Goal: Check status: Check status

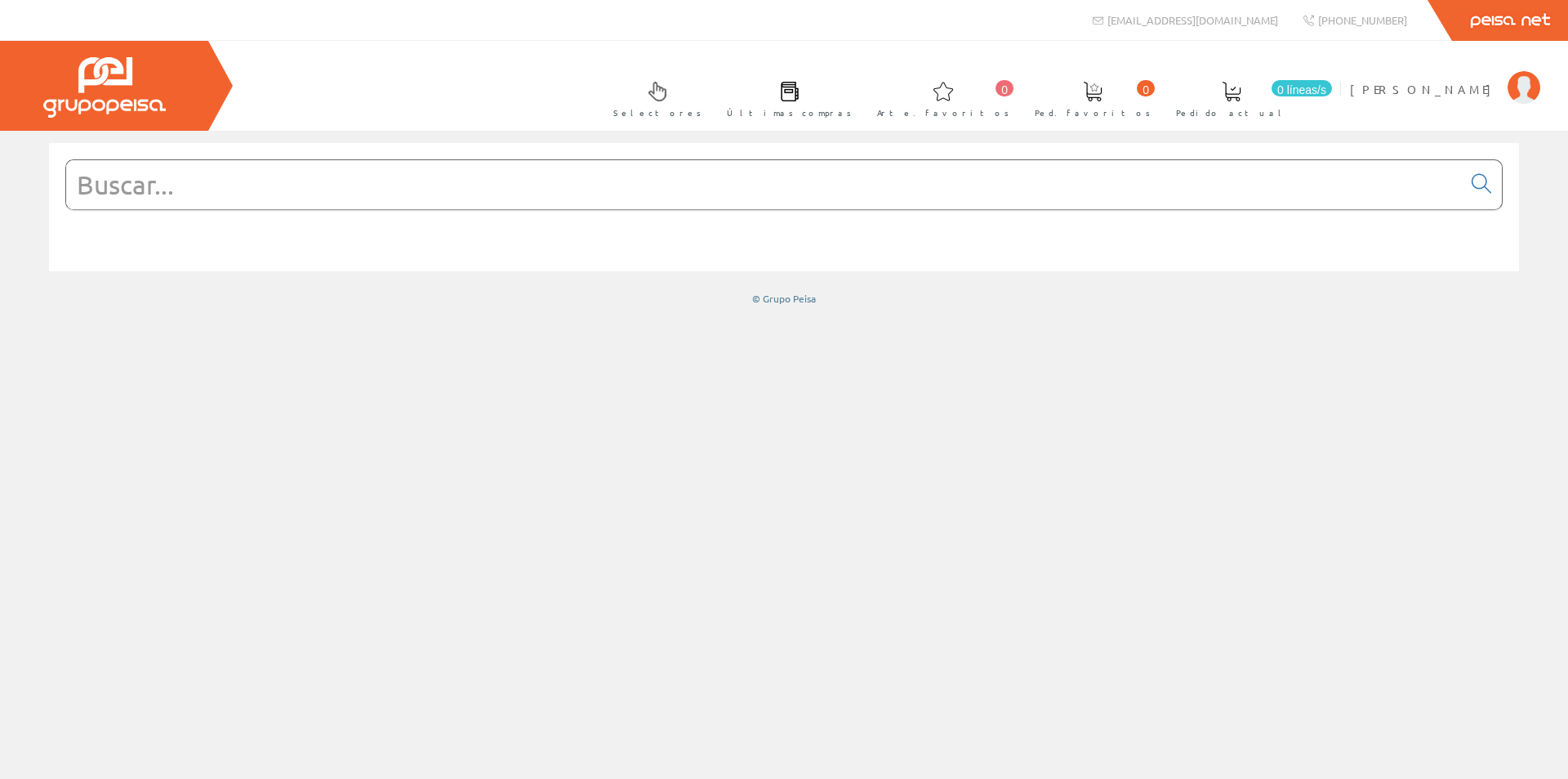
click at [1134, 191] on input "text" at bounding box center [764, 184] width 1396 height 49
paste input "DT380-045-SP"
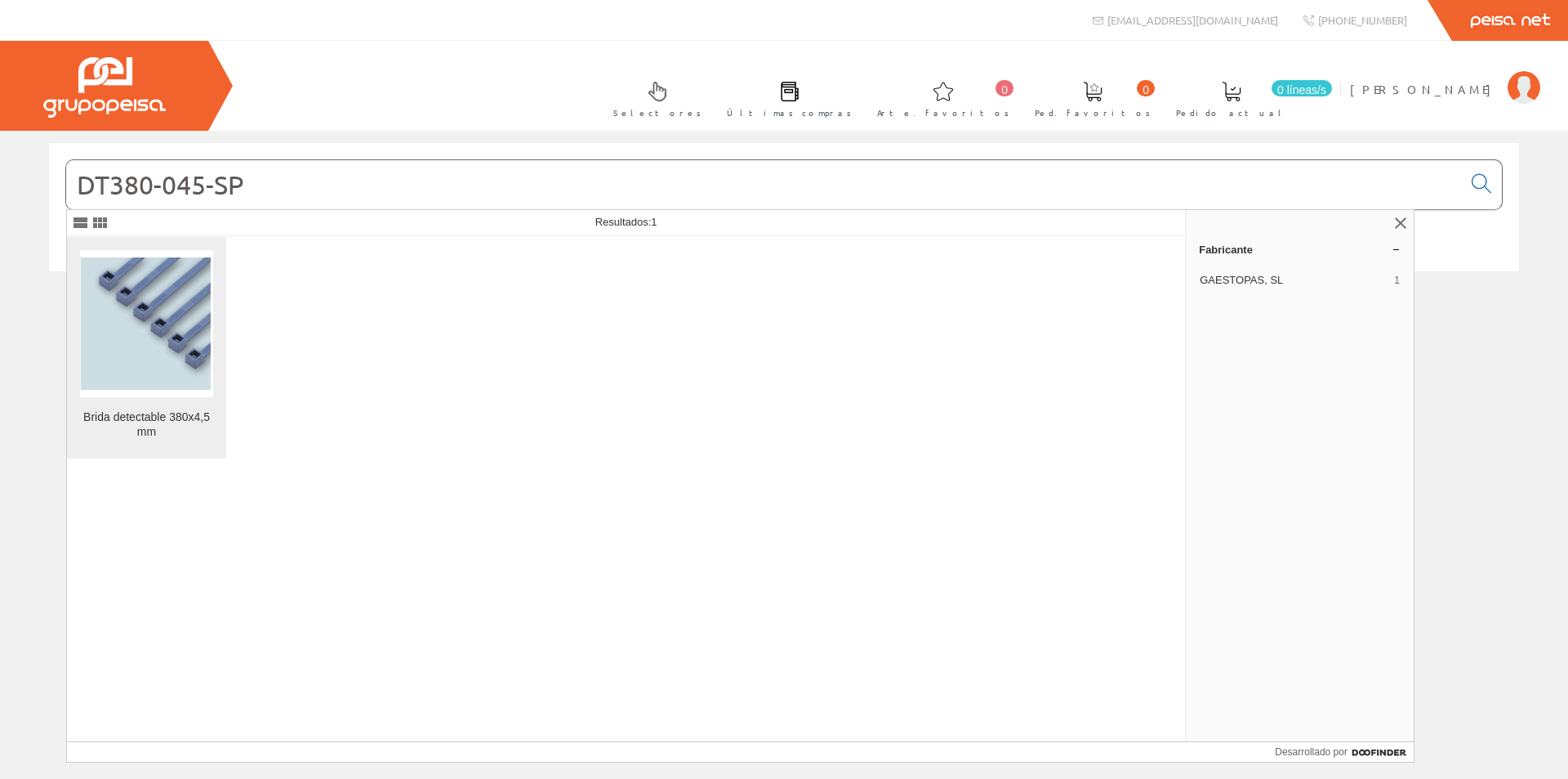
type input "DT380-045-SP"
click at [128, 374] on img at bounding box center [146, 323] width 133 height 132
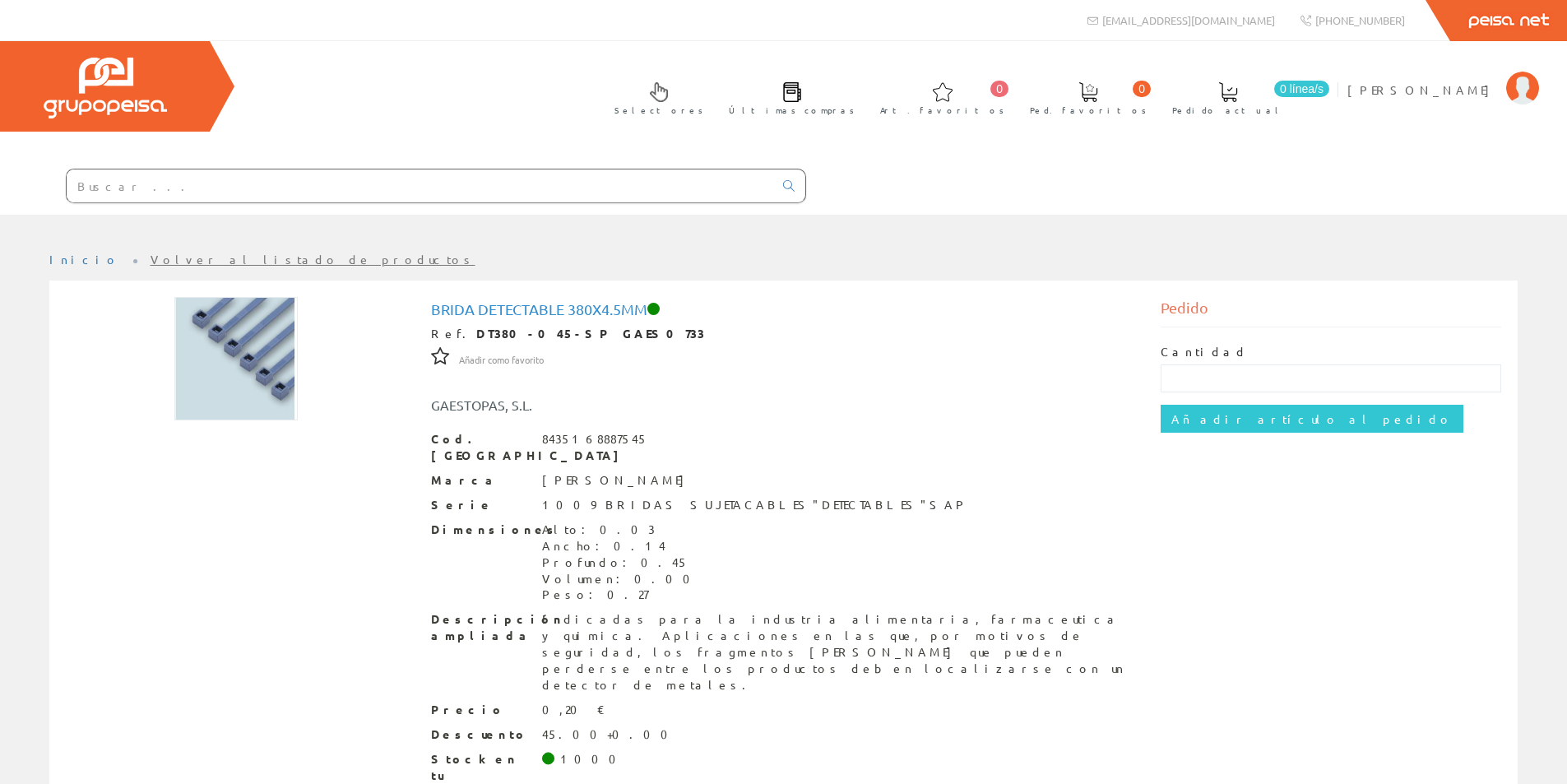
click at [316, 180] on input "text" at bounding box center [420, 185] width 706 height 33
paste input "204919"
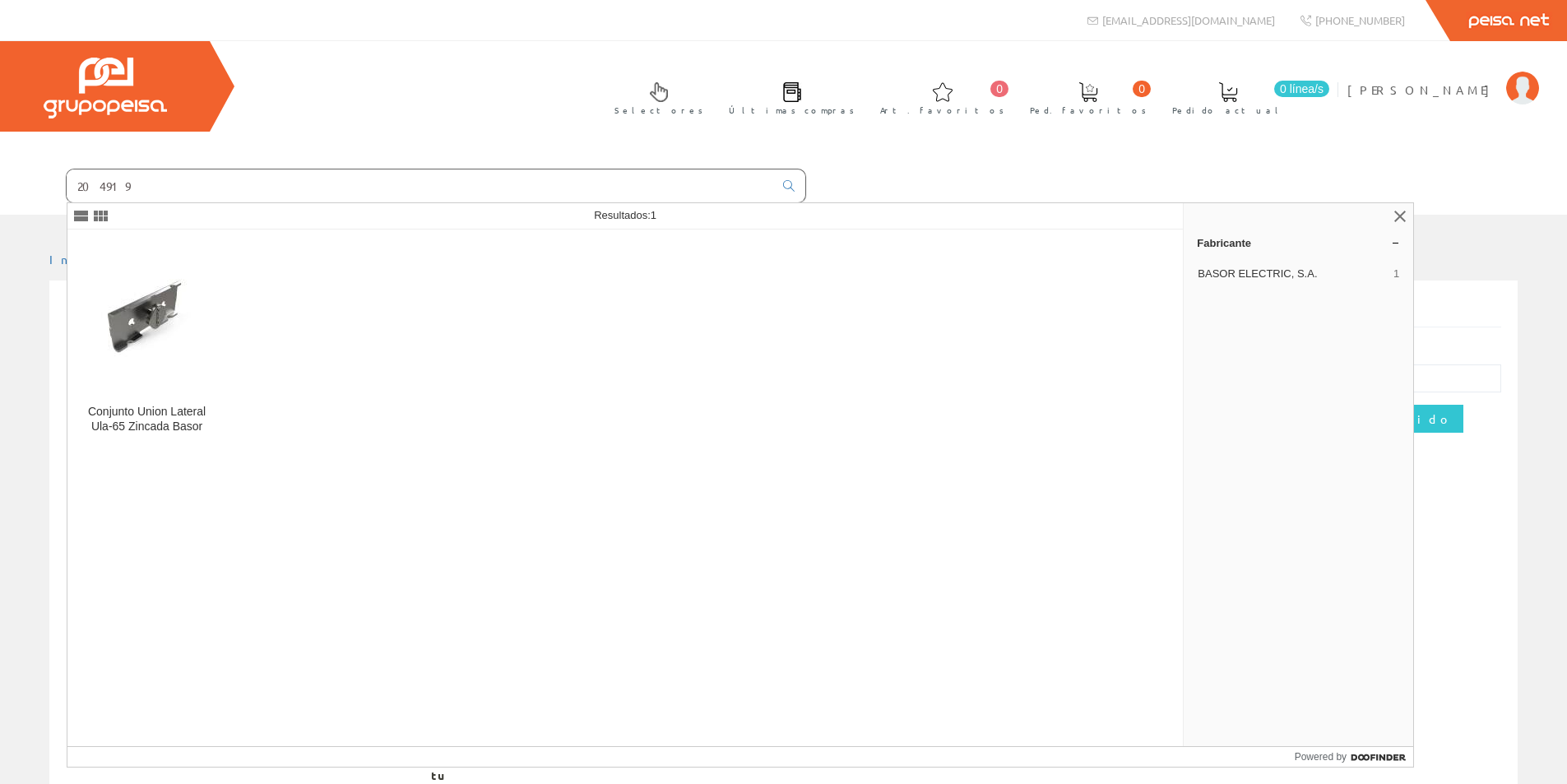
type input "204919"
click at [166, 343] on img at bounding box center [147, 317] width 105 height 78
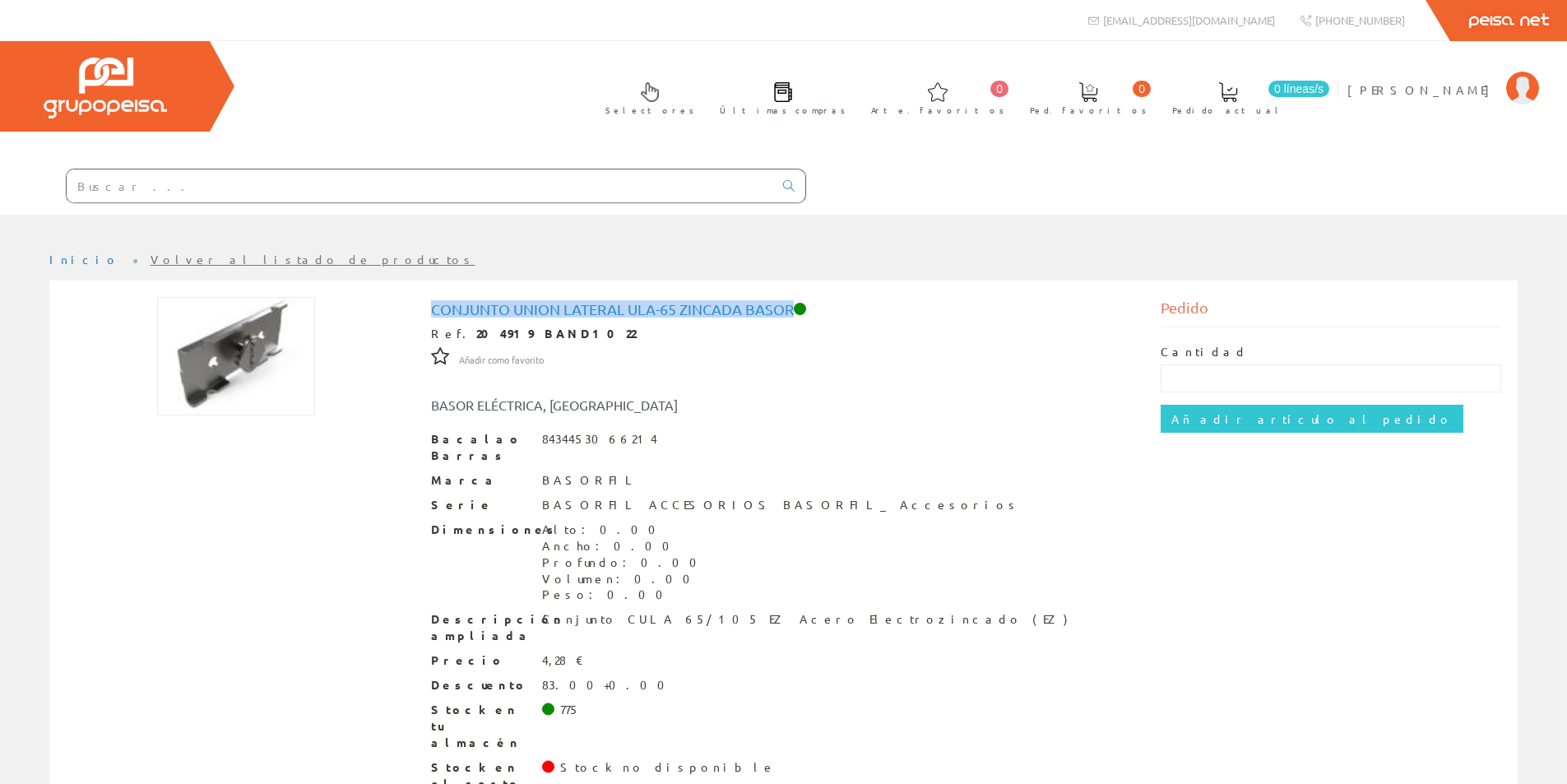
drag, startPoint x: 432, startPoint y: 307, endPoint x: 794, endPoint y: 311, distance: 362.0
click at [794, 311] on font "Conjunto Union Lateral Ula-65 Zincada Basor" at bounding box center [612, 308] width 363 height 18
copy font "Conjunto Union Lateral Ula-65 Zincada Basor"
click at [846, 106] on font "Últimas compras" at bounding box center [783, 110] width 126 height 13
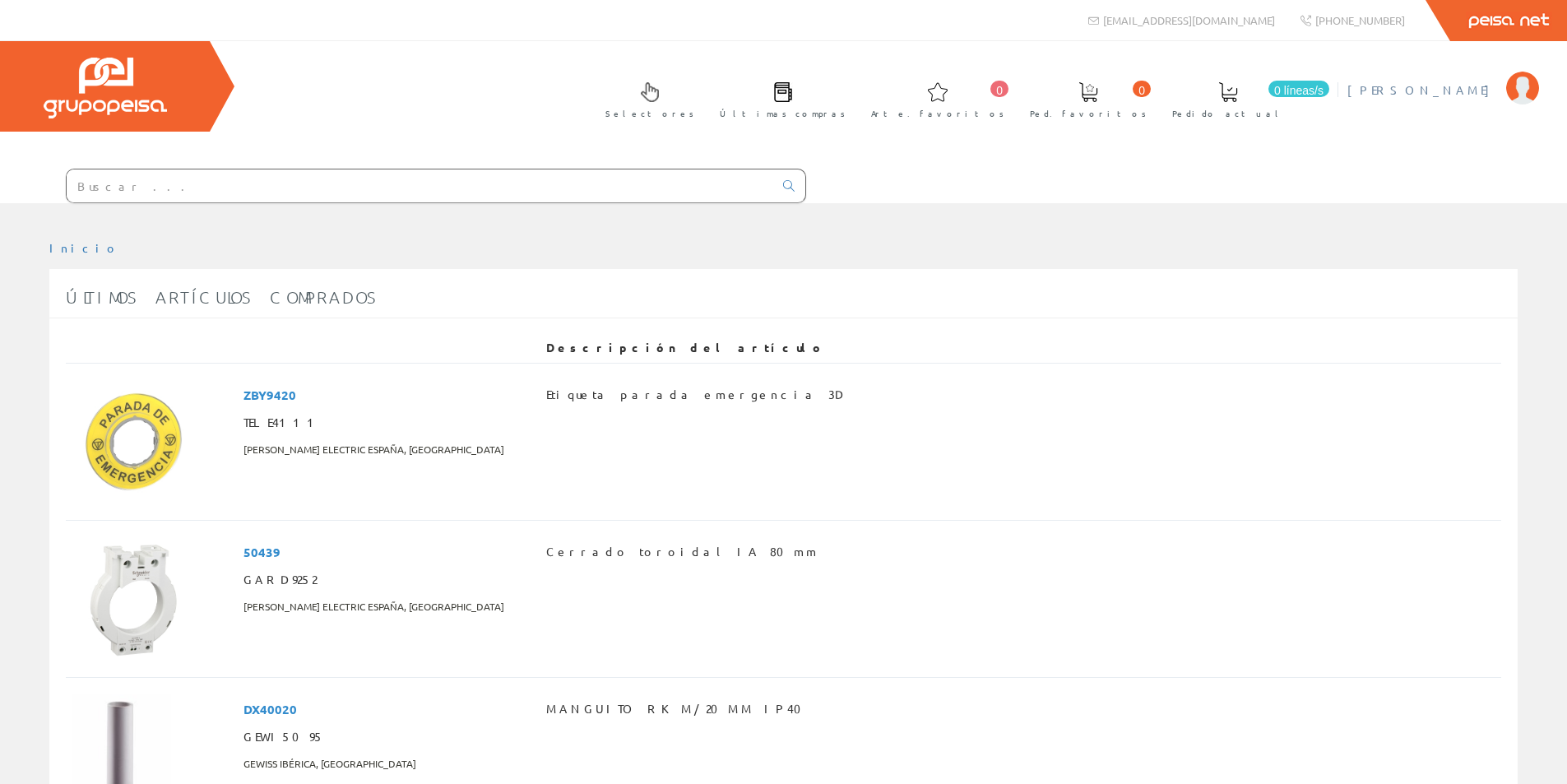
click at [1524, 87] on img at bounding box center [1523, 87] width 33 height 33
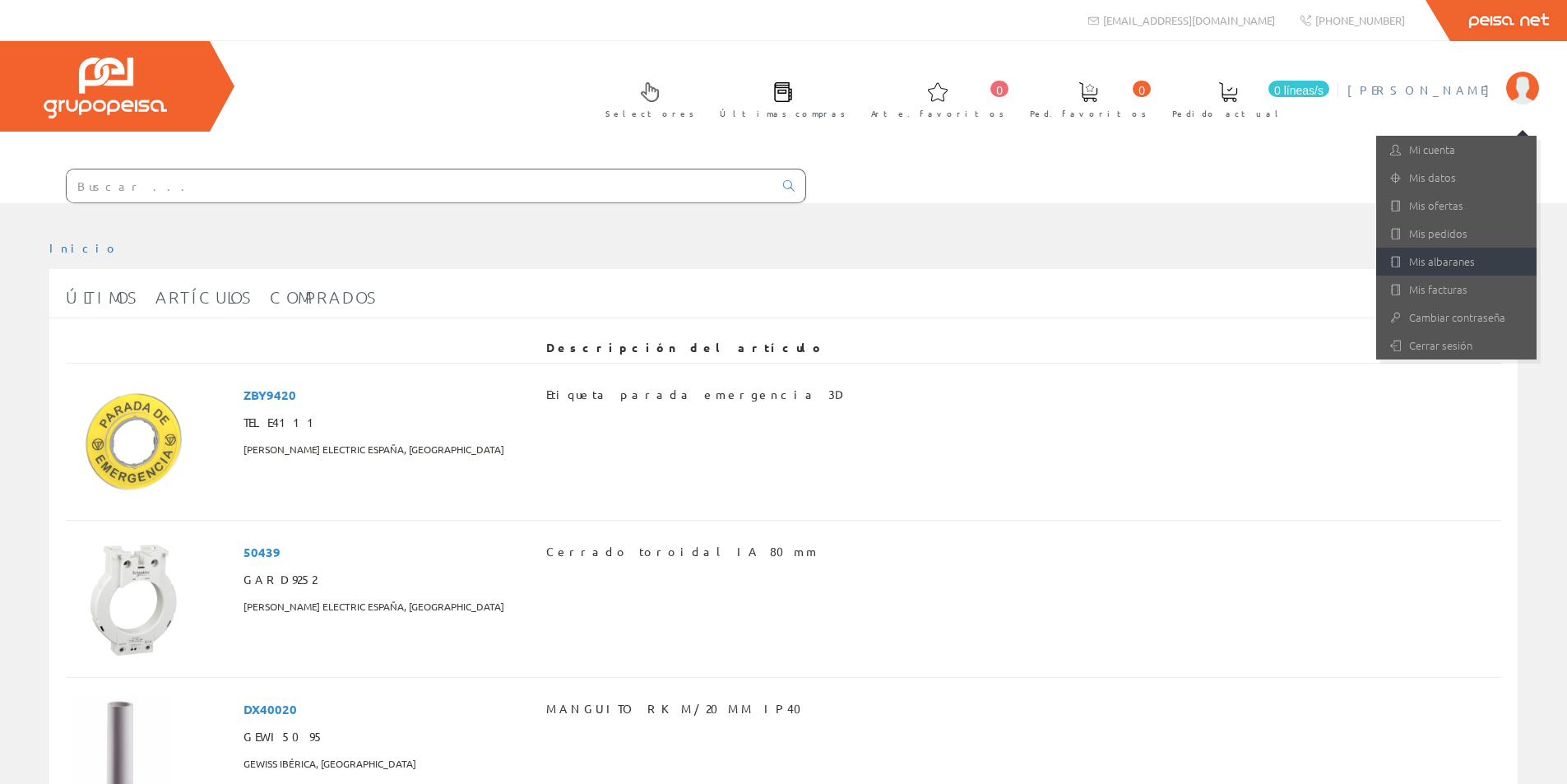
click at [1435, 261] on font "Mis albaranes" at bounding box center [1442, 260] width 66 height 16
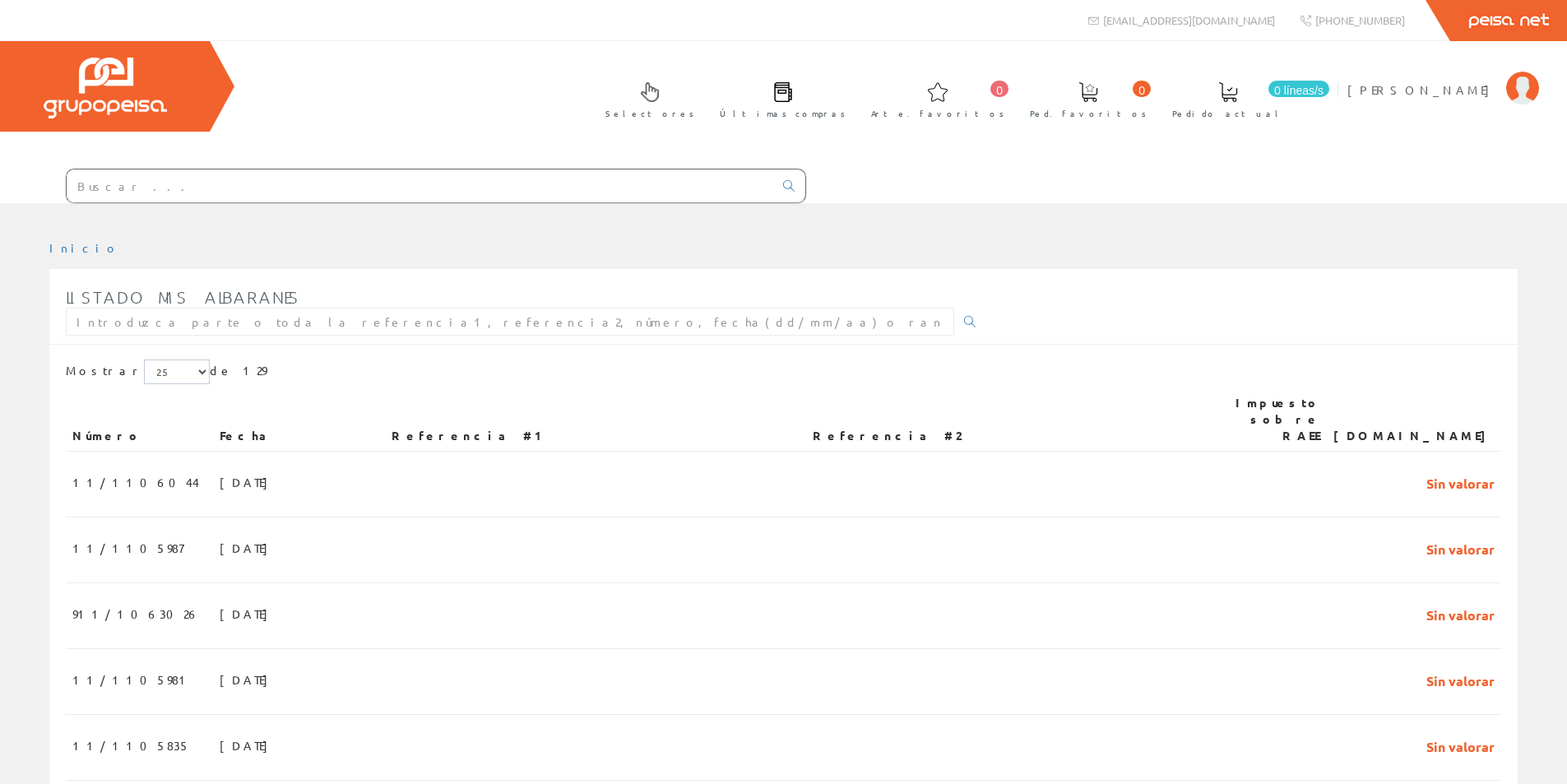
click at [163, 186] on input "text" at bounding box center [420, 185] width 706 height 33
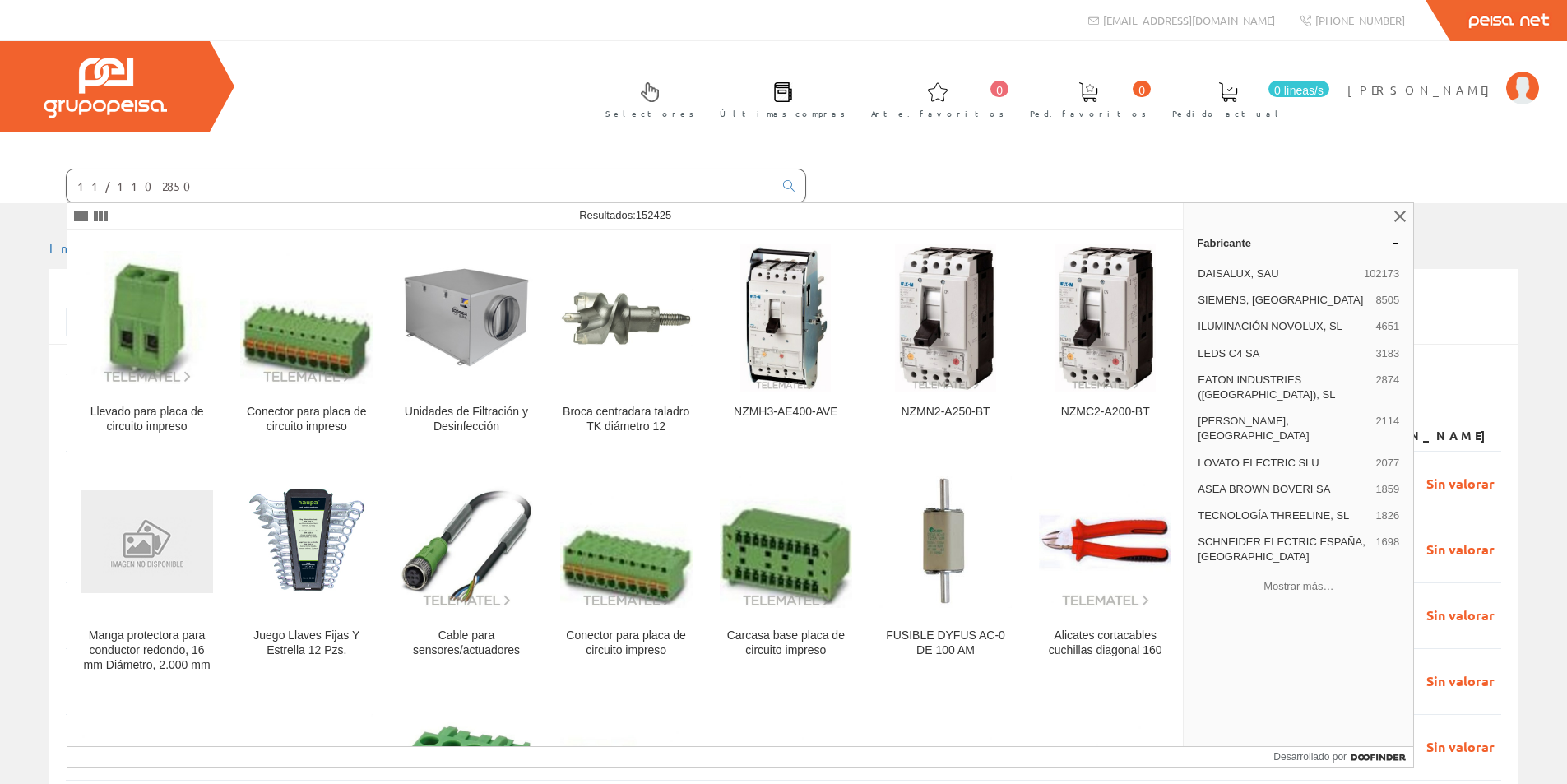
type input "11/1102850"
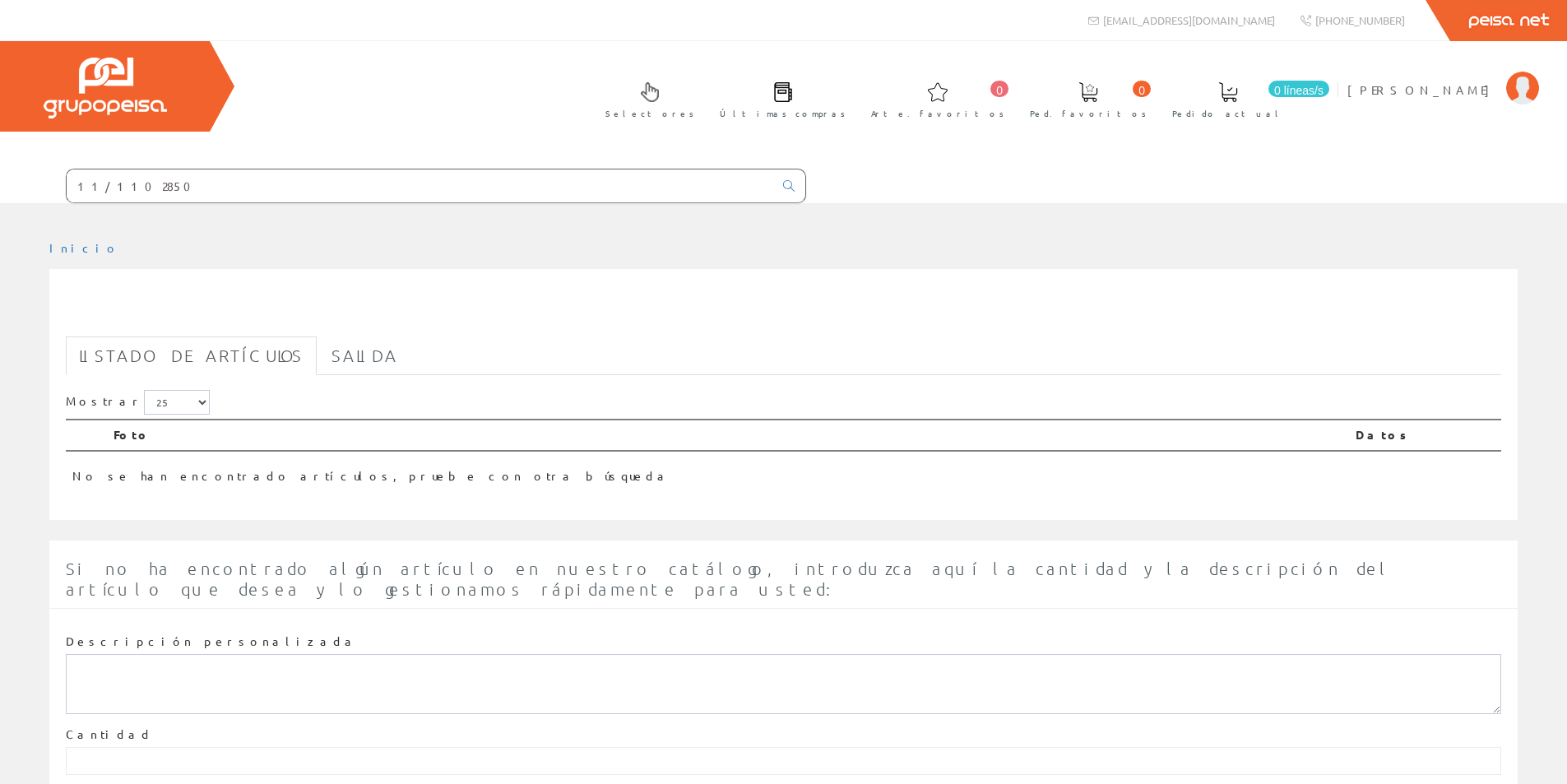
drag, startPoint x: 168, startPoint y: 193, endPoint x: 0, endPoint y: 173, distance: 169.2
click at [0, 173] on form "11/1102850" at bounding box center [403, 185] width 806 height 34
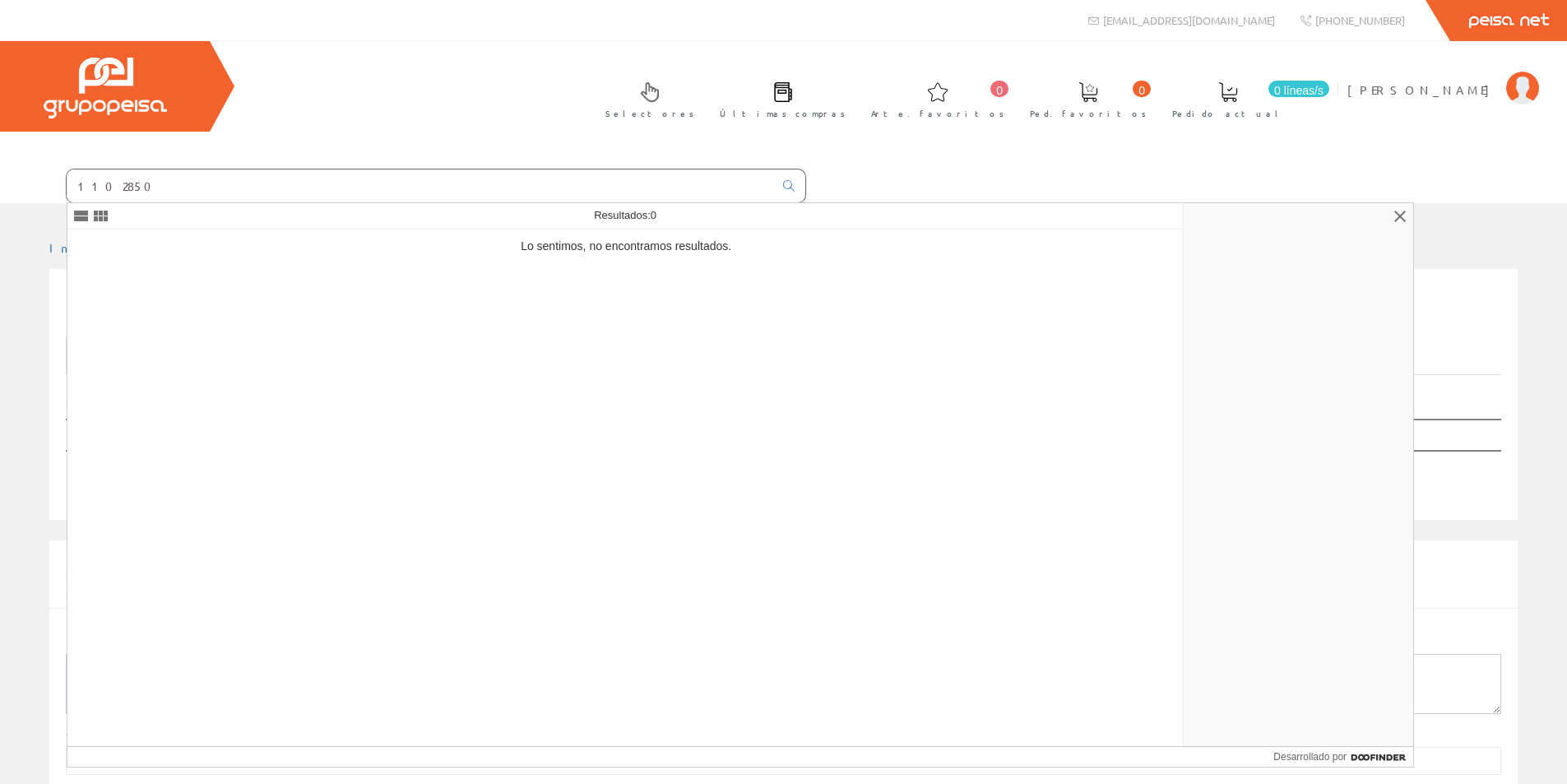
type input "1102850"
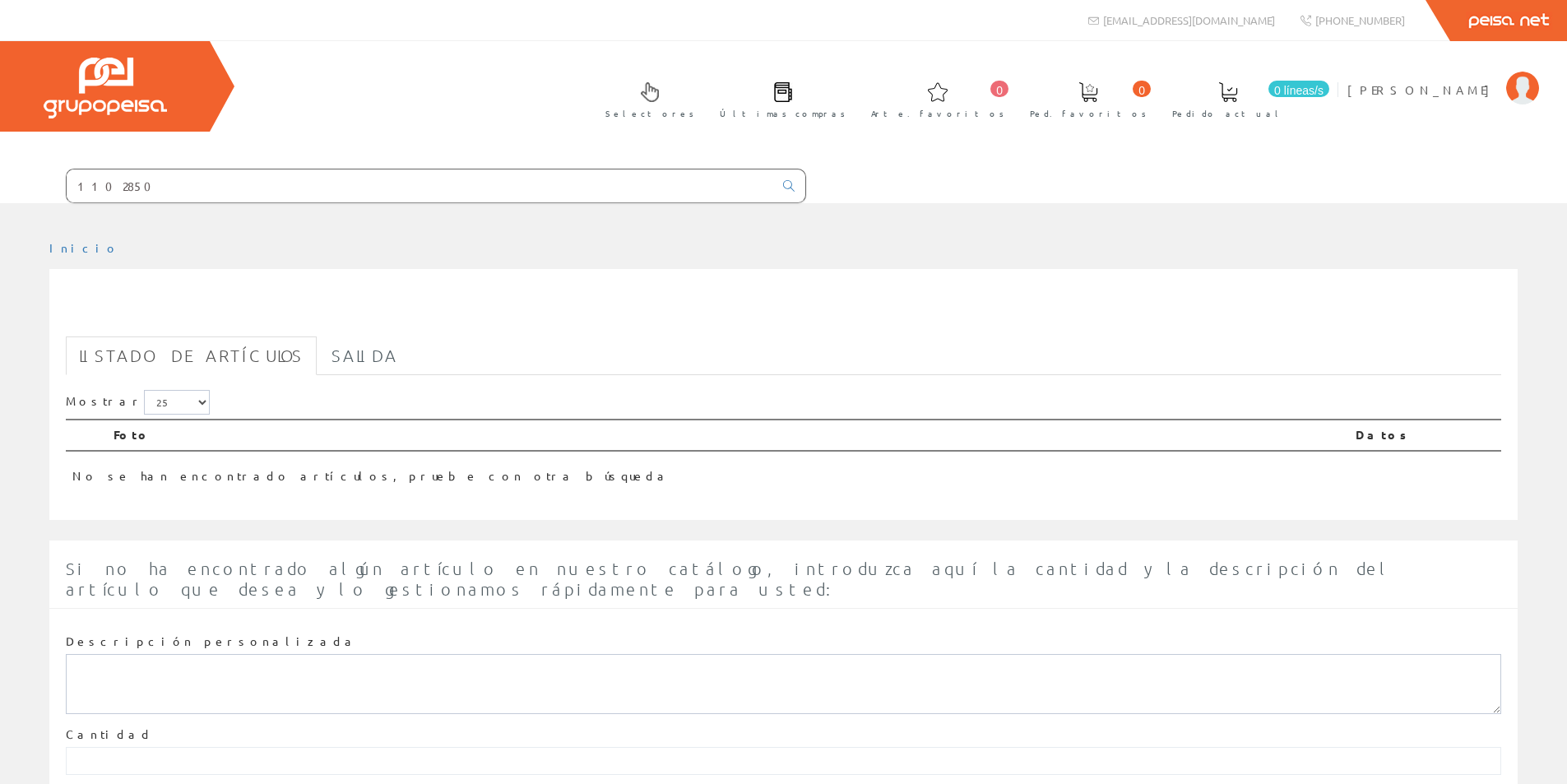
drag, startPoint x: 148, startPoint y: 184, endPoint x: 3, endPoint y: 161, distance: 146.8
click at [0, 161] on div "1102850" at bounding box center [403, 180] width 806 height 44
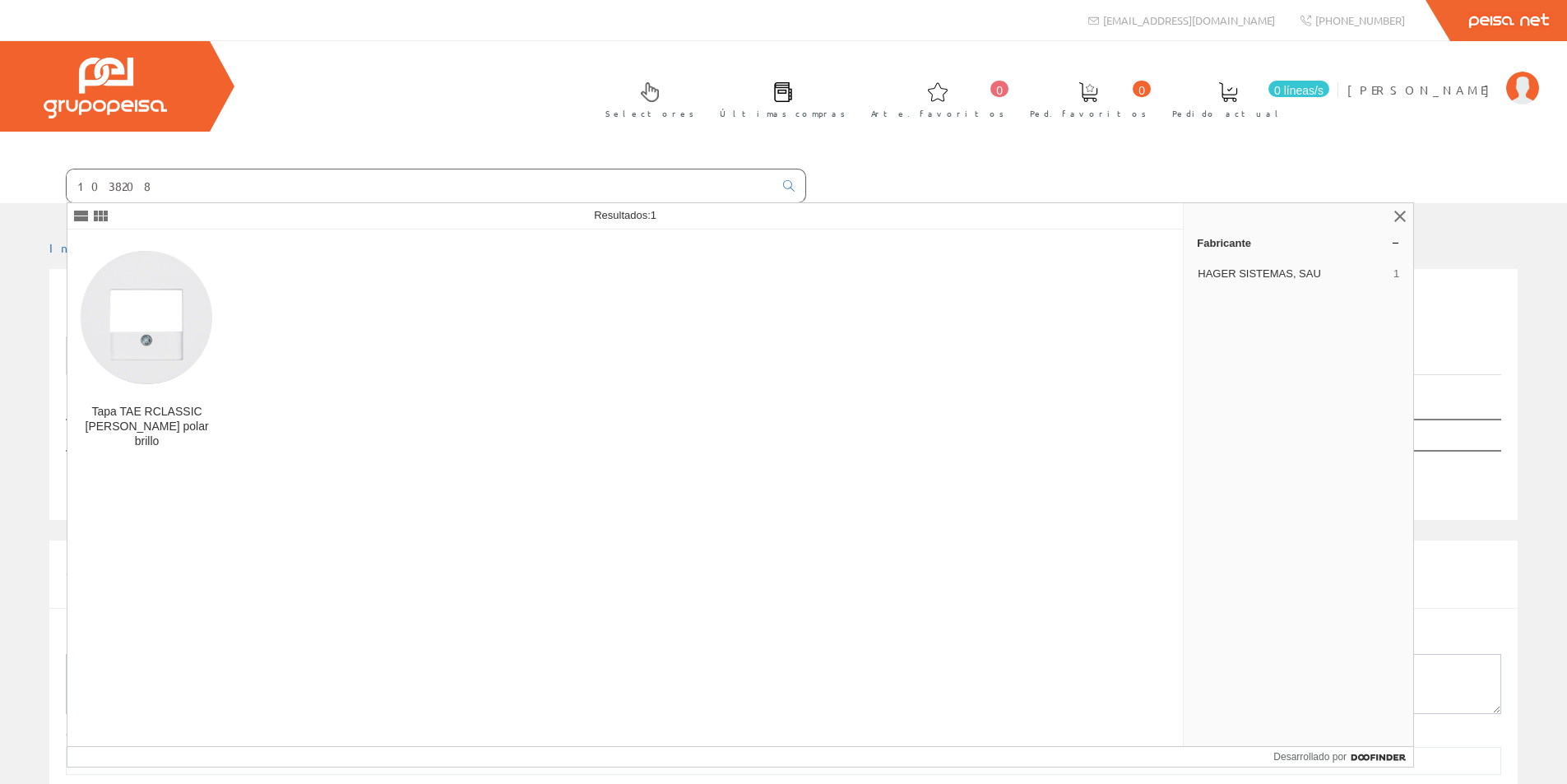
type input "1038208"
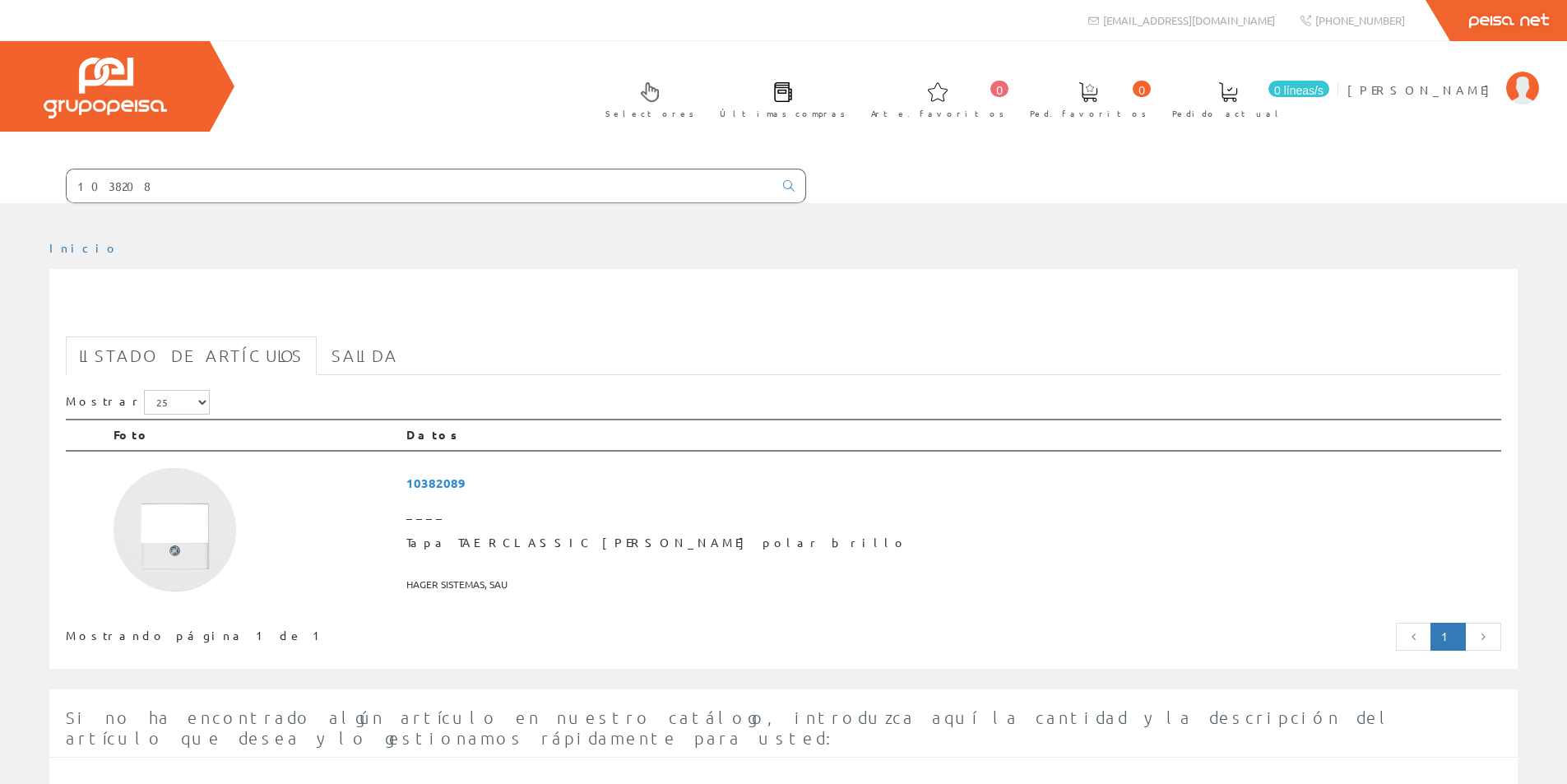
click at [289, 192] on input "1038208" at bounding box center [420, 185] width 706 height 33
drag, startPoint x: 308, startPoint y: 183, endPoint x: 0, endPoint y: 182, distance: 308.0
click at [0, 182] on form "1038208" at bounding box center [403, 185] width 806 height 34
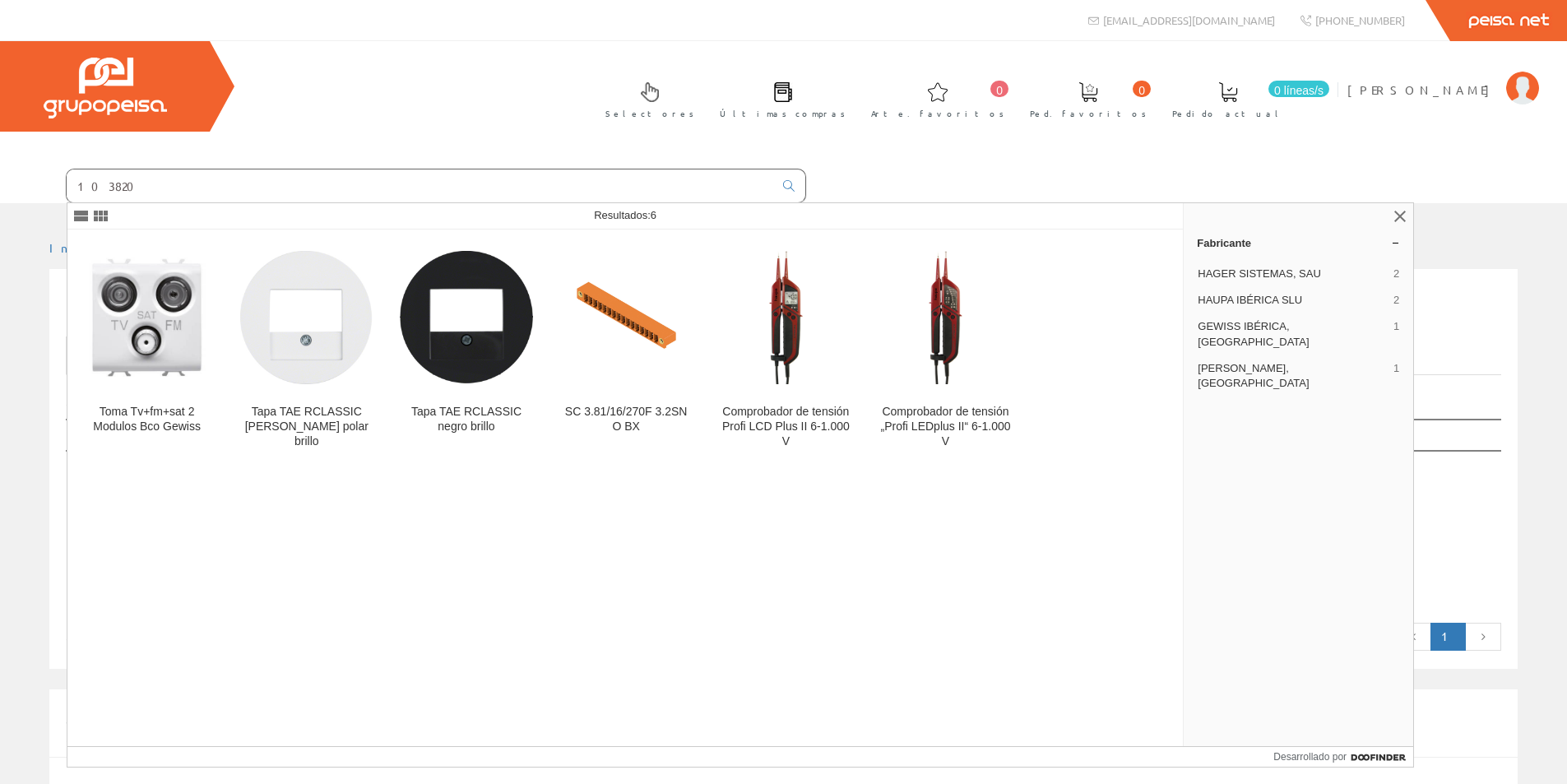
type input "1038208"
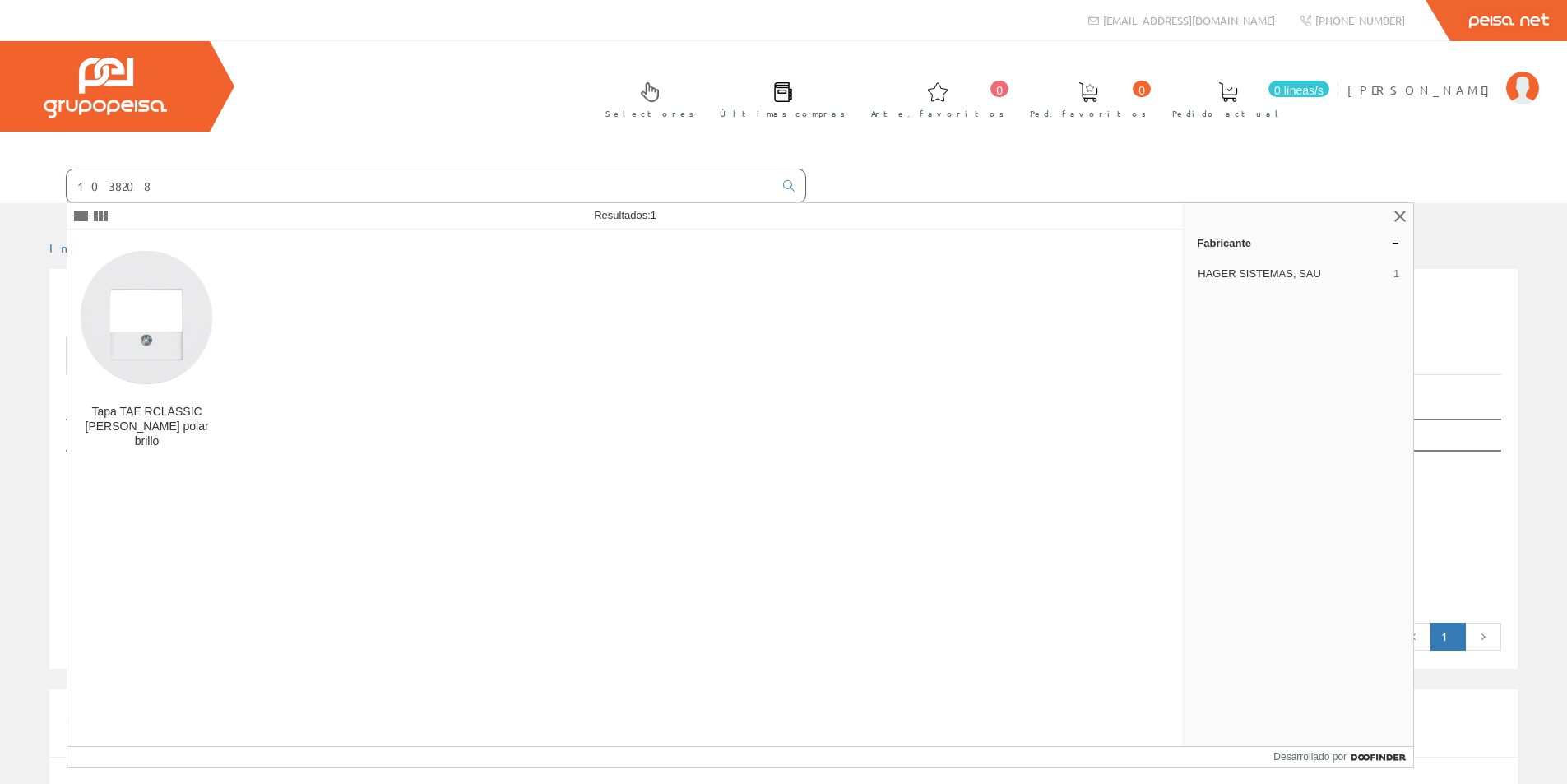
click at [708, 149] on div "Selectores Últimas compras 0 0" at bounding box center [784, 121] width 1567 height 162
click at [1398, 217] on link at bounding box center [1400, 216] width 20 height 20
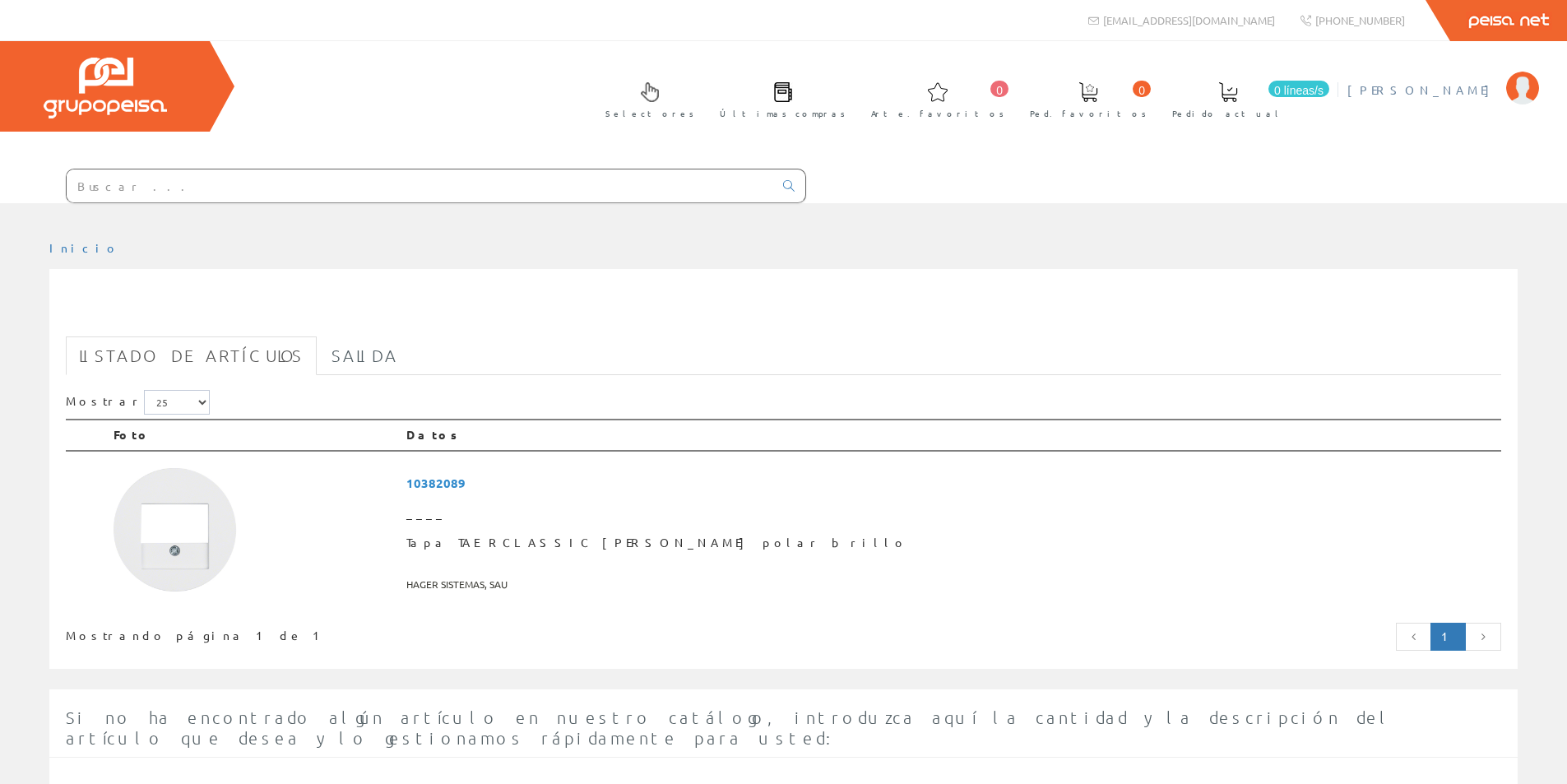
click at [1517, 100] on img at bounding box center [1523, 87] width 33 height 33
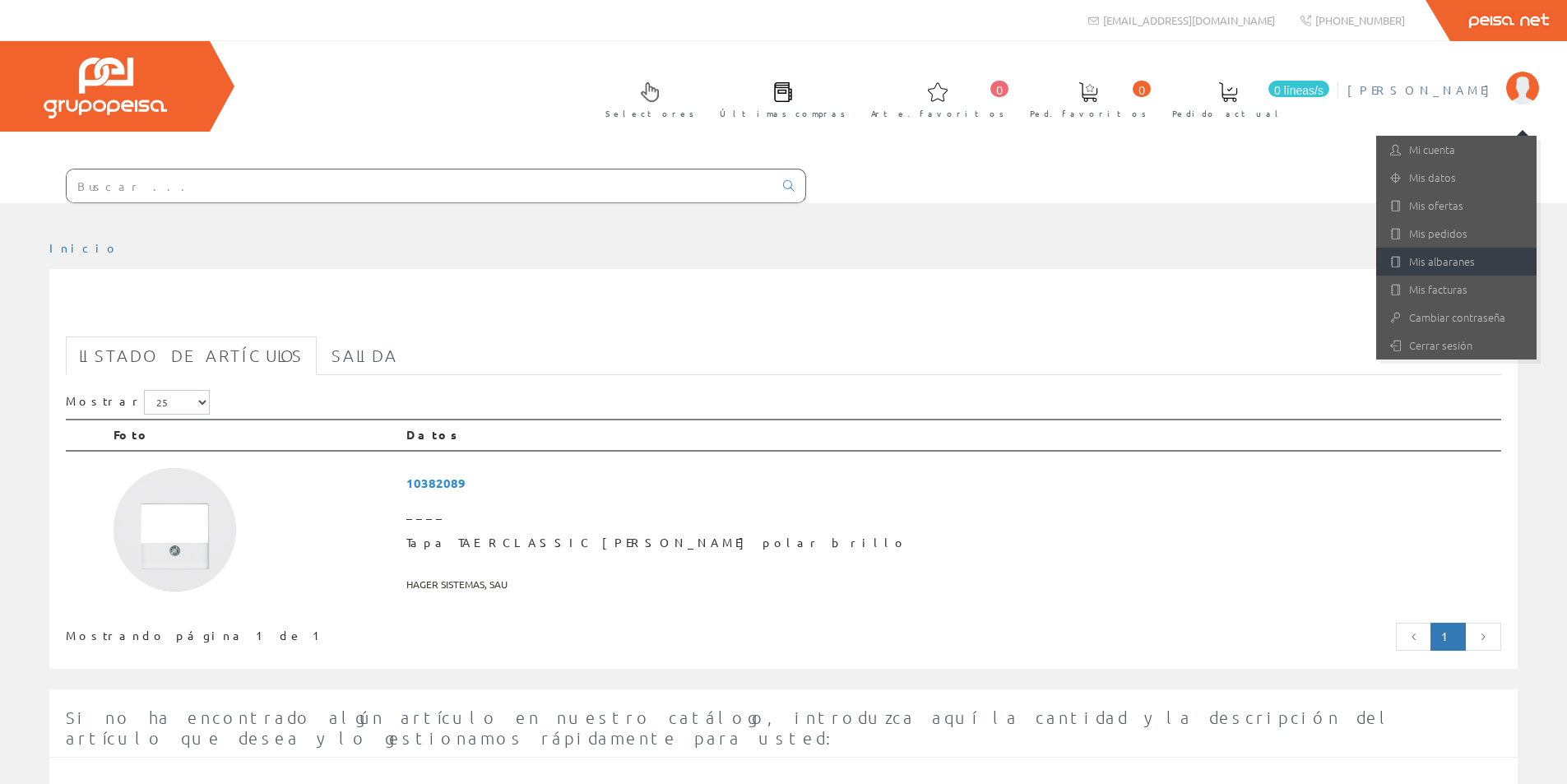
click at [1435, 262] on font "Mis albaranes" at bounding box center [1442, 260] width 66 height 16
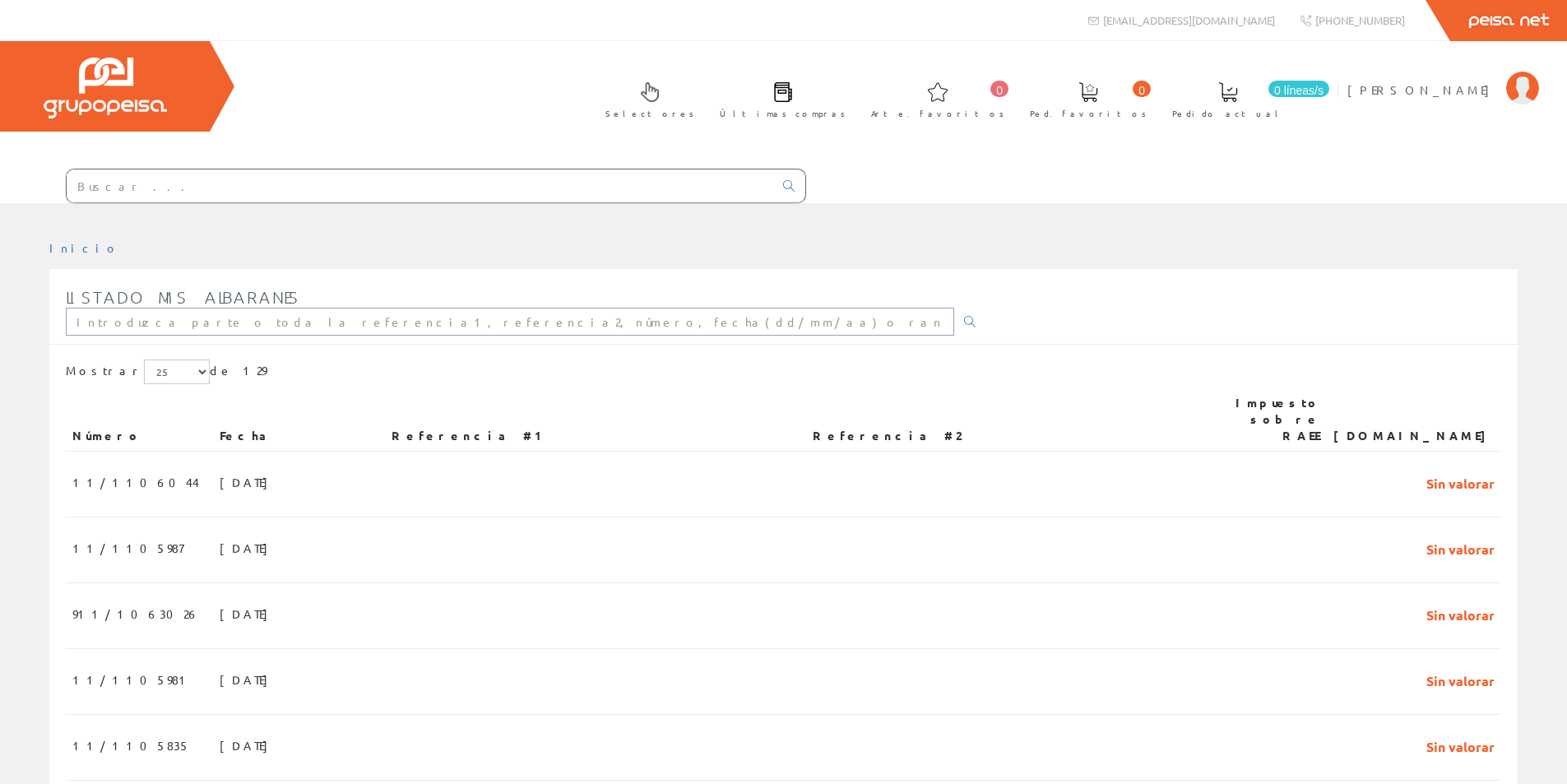
click at [425, 328] on input "text" at bounding box center [510, 321] width 888 height 28
click at [74, 326] on input "1102850" at bounding box center [510, 321] width 888 height 28
type input "11/1102850"
click at [965, 323] on icon at bounding box center [970, 322] width 12 height 12
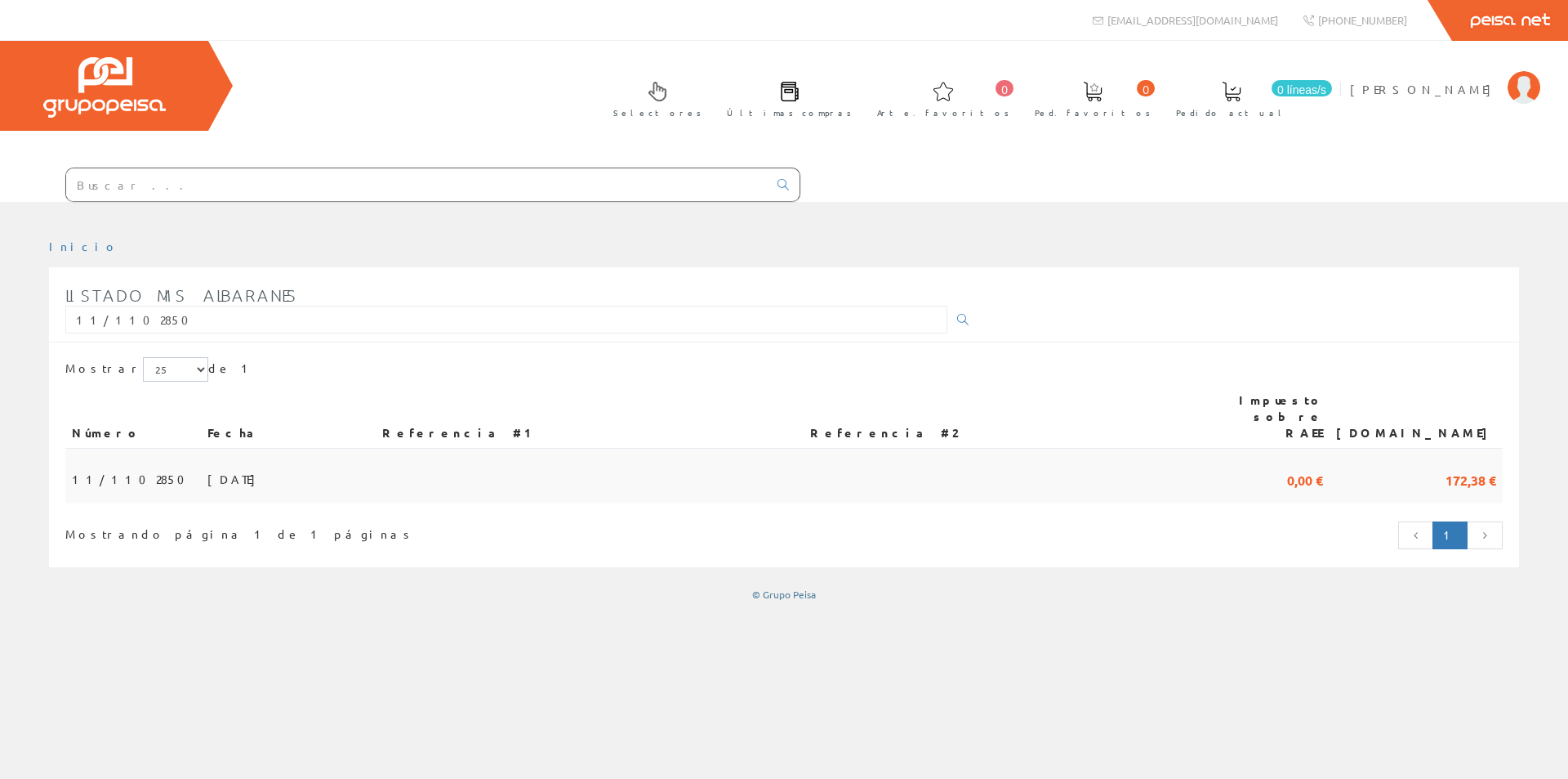
click at [207, 472] on font "05/06/2025" at bounding box center [235, 479] width 57 height 15
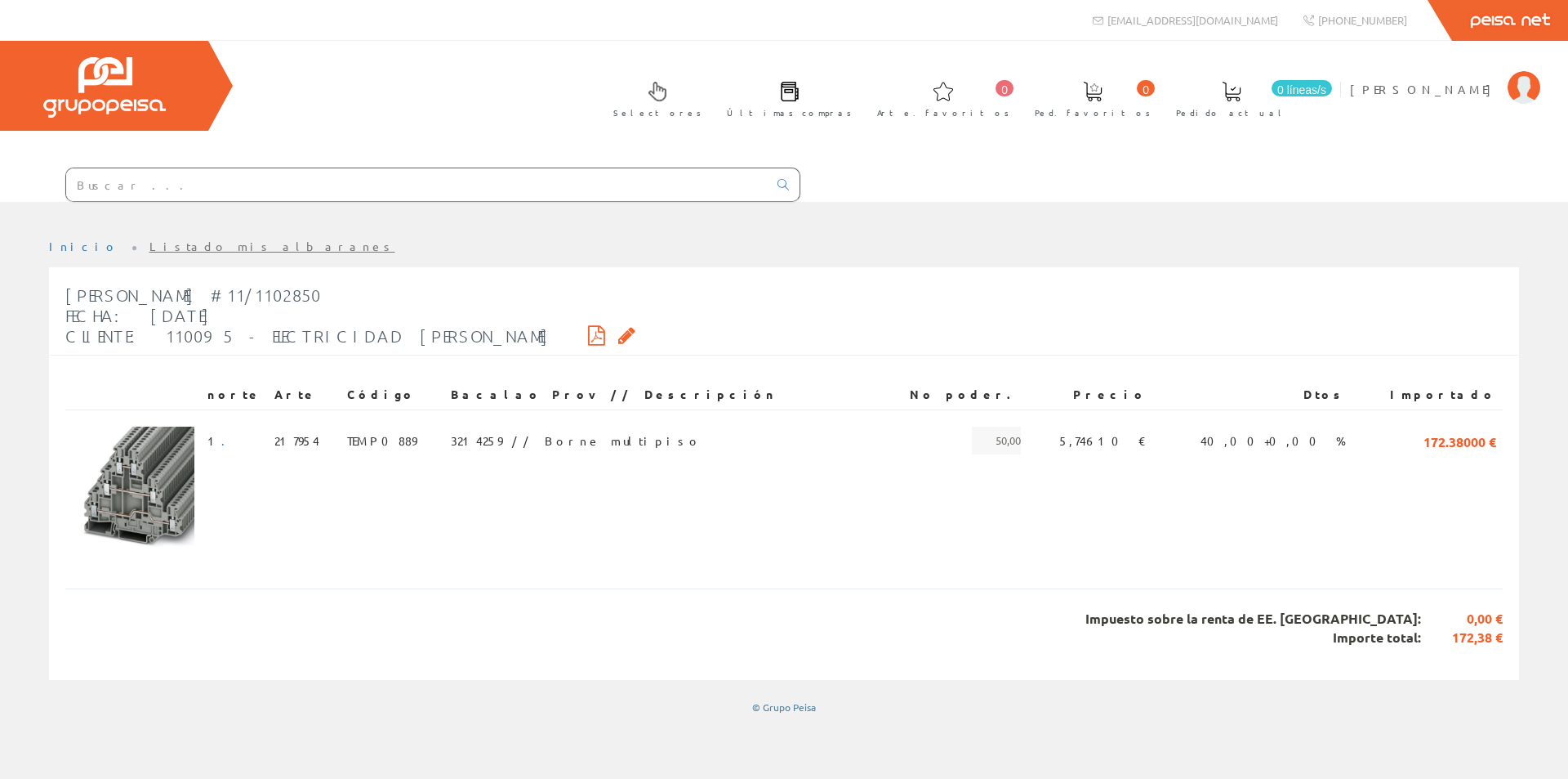
click at [588, 330] on icon at bounding box center [596, 335] width 17 height 12
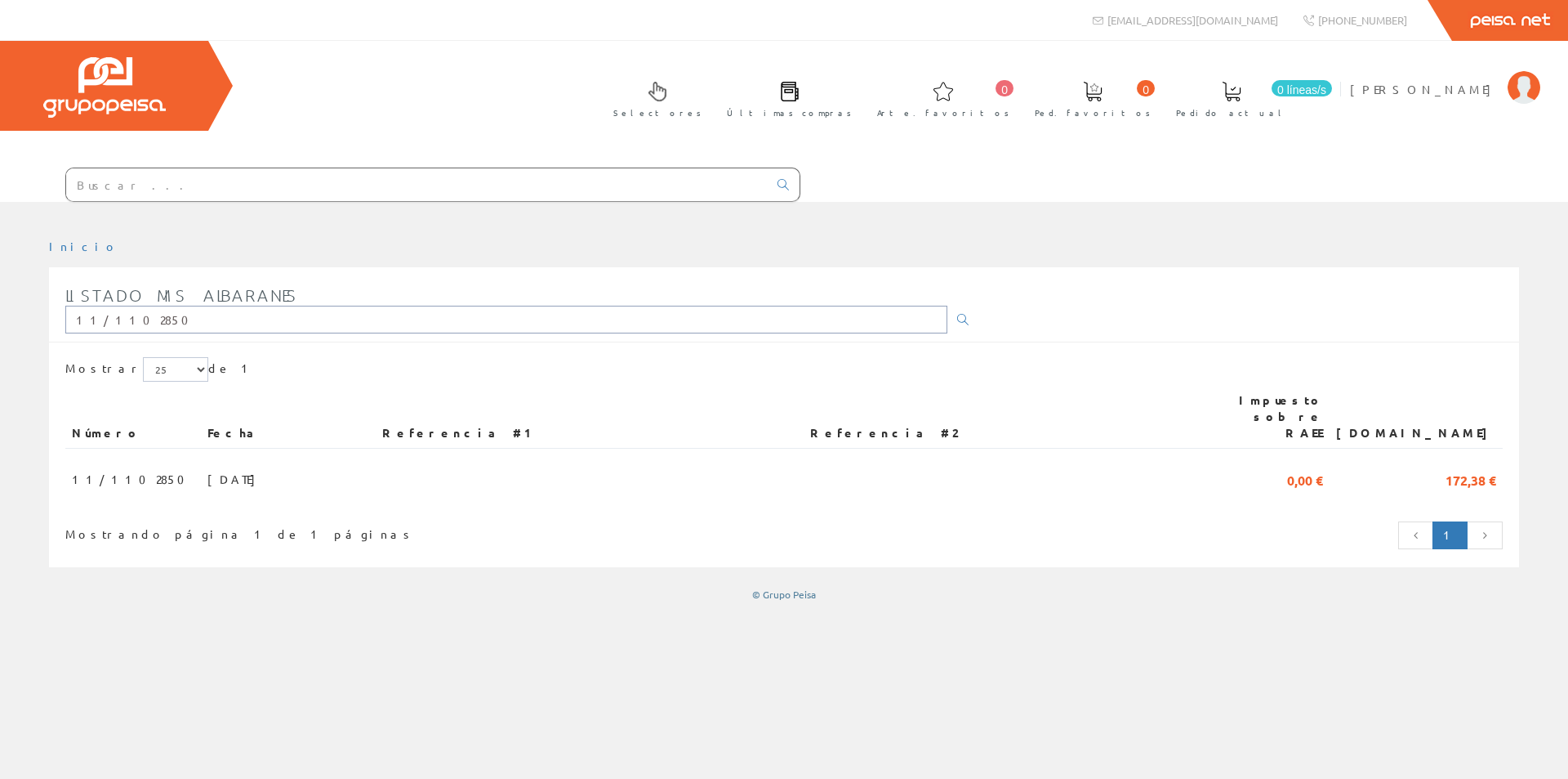
click at [160, 322] on input "11/1102850" at bounding box center [507, 319] width 882 height 27
type input "11/1101823"
click at [92, 472] on font "11/1101823" at bounding box center [129, 479] width 116 height 15
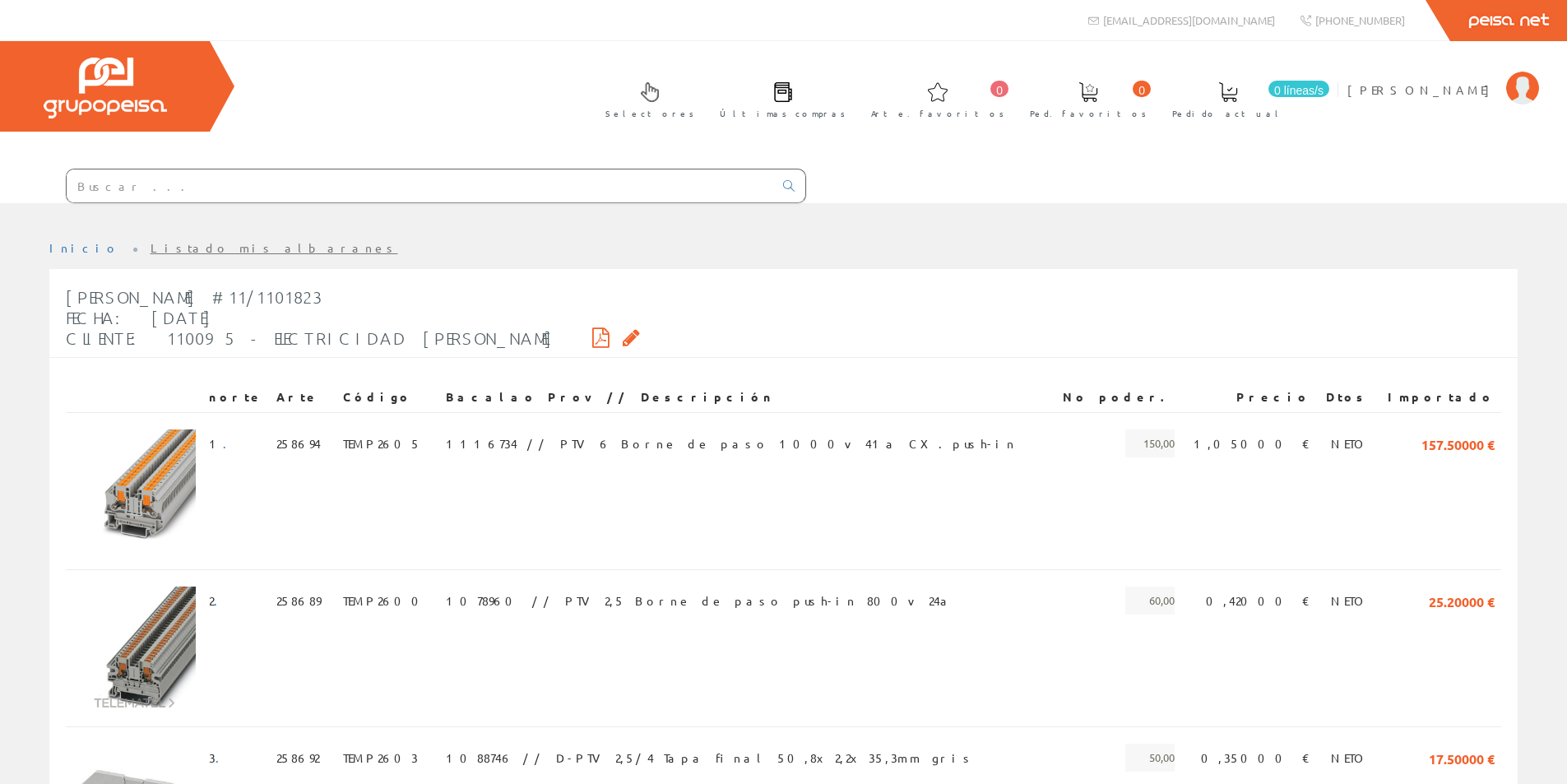
click at [592, 338] on icon at bounding box center [601, 338] width 18 height 12
